Goal: Transaction & Acquisition: Book appointment/travel/reservation

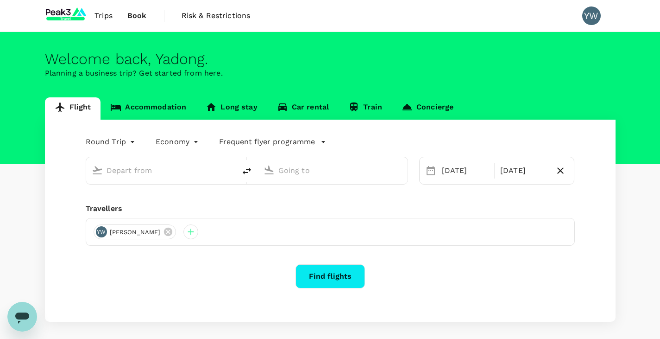
type input "[GEOGRAPHIC_DATA] (DUB)"
type input "Belgrade [PERSON_NAME] (BEG)"
type input "[GEOGRAPHIC_DATA] (DUB)"
type input "Belgrade [PERSON_NAME] (BEG)"
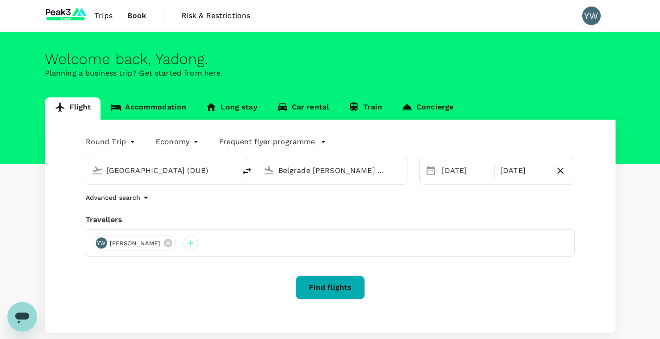
click at [329, 289] on button "Find flights" at bounding box center [330, 287] width 69 height 24
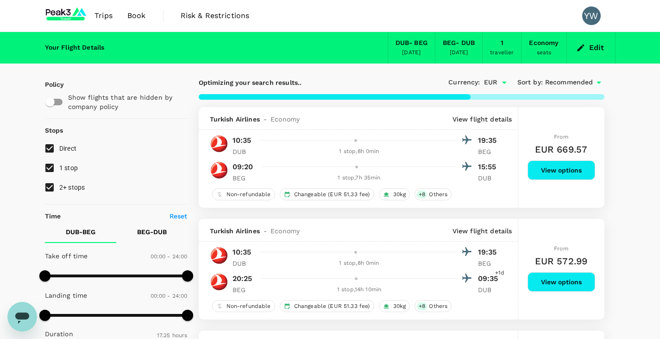
type input "1270"
checkbox input "false"
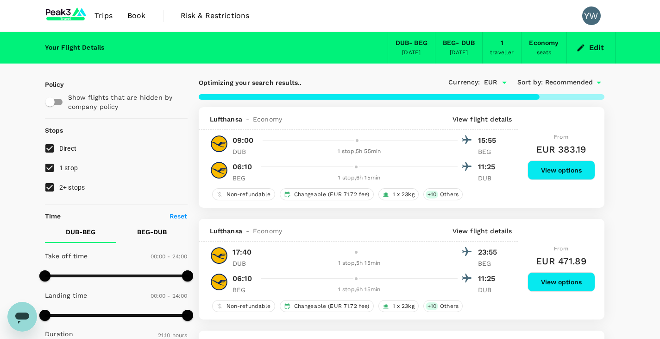
type input "1780"
